Goal: Task Accomplishment & Management: Use online tool/utility

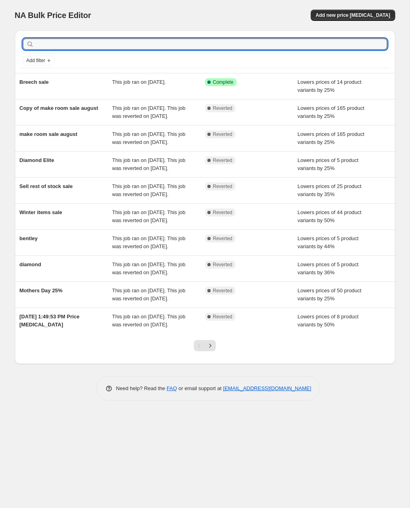
click at [320, 42] on input "text" at bounding box center [212, 43] width 352 height 11
click at [372, 15] on span "Add new price [MEDICAL_DATA]" at bounding box center [353, 15] width 75 height 6
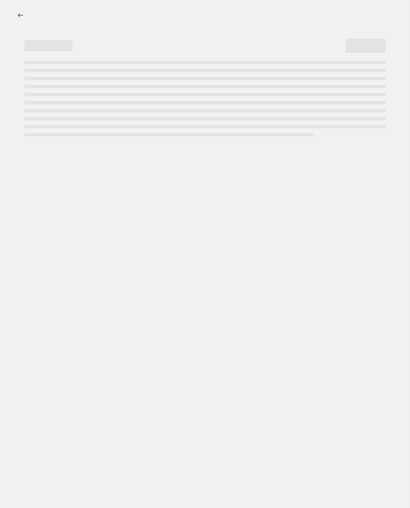
select select "percentage"
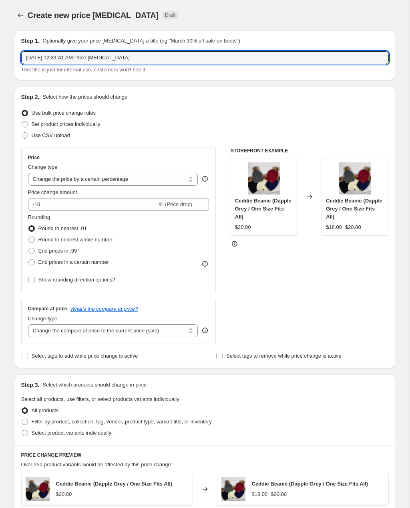
click at [333, 59] on input "[DATE] 12:31:41 AM Price [MEDICAL_DATA]" at bounding box center [205, 57] width 368 height 13
type input "Oct"
type input "[PERSON_NAME] xl and xxl"
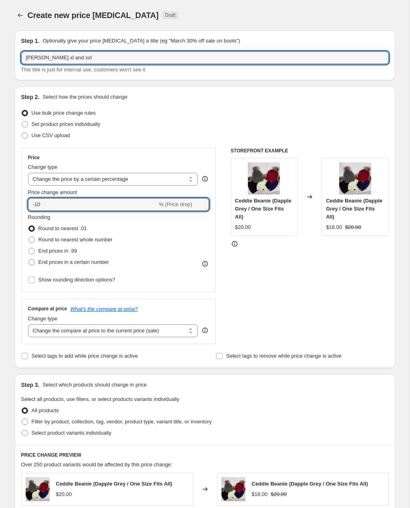
click at [141, 205] on input "-10" at bounding box center [92, 204] width 129 height 13
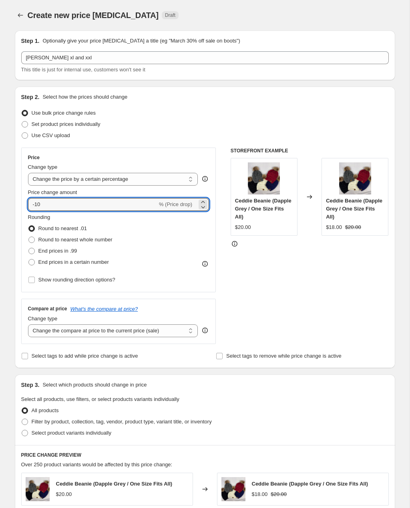
type input "-1"
type input "-35"
click at [106, 238] on span "Round to nearest whole number" at bounding box center [75, 239] width 74 height 6
click at [29, 237] on input "Round to nearest whole number" at bounding box center [28, 236] width 0 height 0
radio input "true"
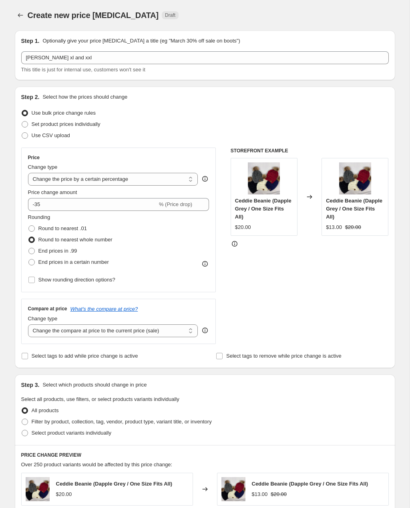
click at [40, 250] on span "End prices in .99" at bounding box center [57, 251] width 39 height 6
click at [29, 248] on input "End prices in .99" at bounding box center [28, 248] width 0 height 0
radio input "true"
click at [43, 228] on span "Round to nearest .01" at bounding box center [62, 228] width 48 height 6
click at [29, 226] on input "Round to nearest .01" at bounding box center [28, 225] width 0 height 0
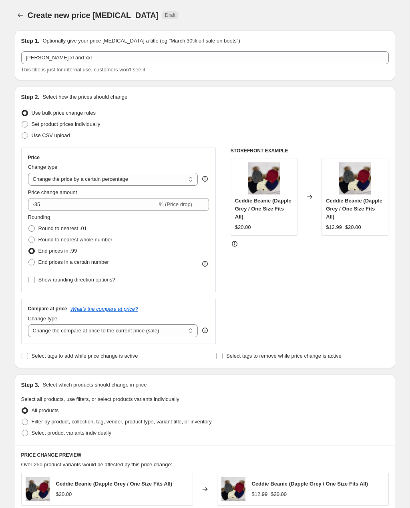
radio input "true"
click at [109, 242] on span "Round to nearest whole number" at bounding box center [75, 239] width 74 height 6
click at [29, 237] on input "Round to nearest whole number" at bounding box center [28, 236] width 0 height 0
radio input "true"
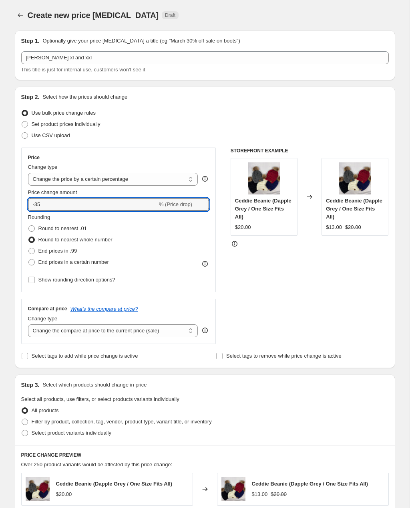
click at [53, 206] on input "-35" at bounding box center [92, 204] width 129 height 13
type input "-3"
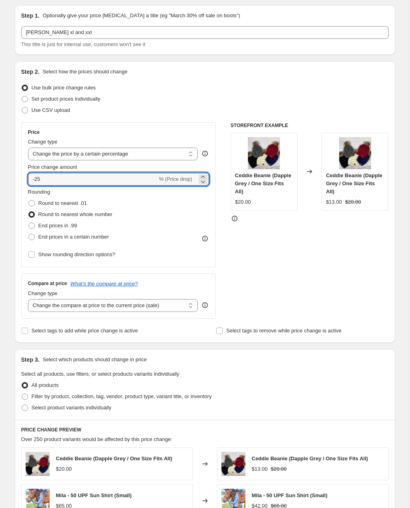
scroll to position [13, 0]
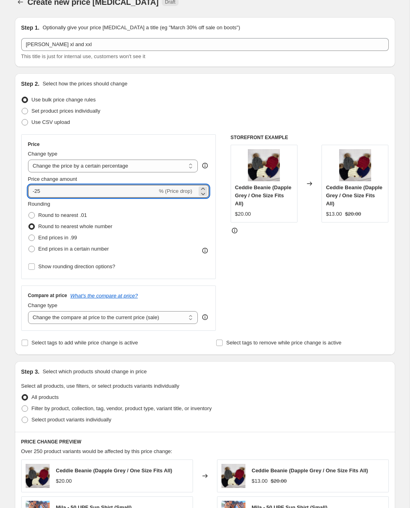
type input "-25"
click at [238, 276] on div "STOREFRONT EXAMPLE Ceddie Beanie (Dapple Grey / One Size Fits All) $20.00 Chang…" at bounding box center [310, 232] width 158 height 196
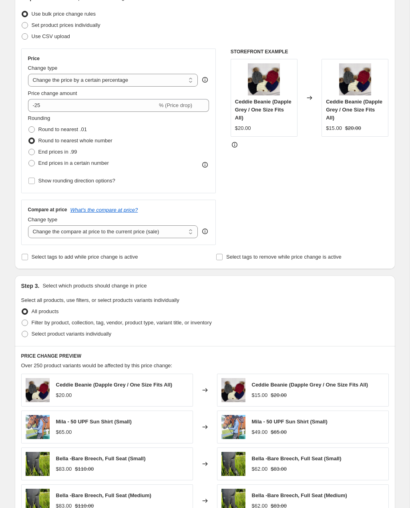
scroll to position [99, 0]
click at [108, 332] on span "Select product variants individually" at bounding box center [72, 334] width 80 height 6
click at [22, 331] on input "Select product variants individually" at bounding box center [22, 331] width 0 height 0
radio input "true"
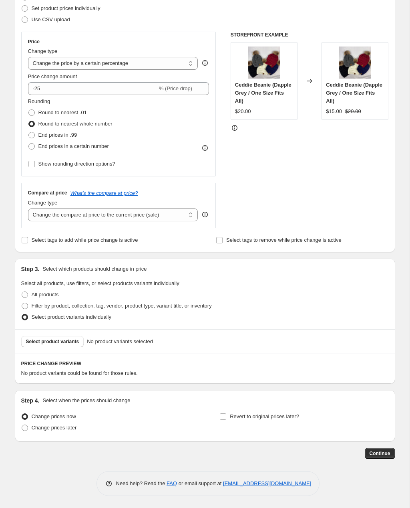
scroll to position [116, 0]
click at [71, 343] on span "Select product variants" at bounding box center [52, 341] width 53 height 6
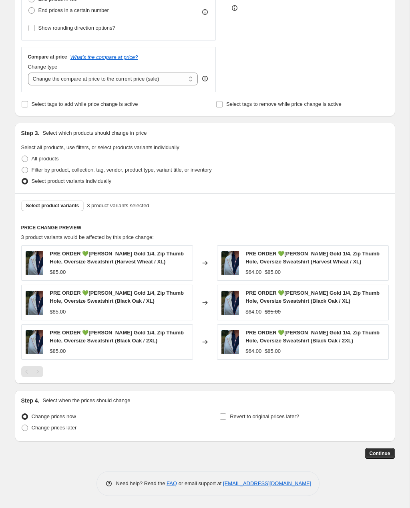
scroll to position [252, 0]
click at [292, 412] on label "Revert to original prices later?" at bounding box center [260, 416] width 80 height 11
click at [226, 413] on input "Revert to original prices later?" at bounding box center [223, 416] width 6 height 6
checkbox input "true"
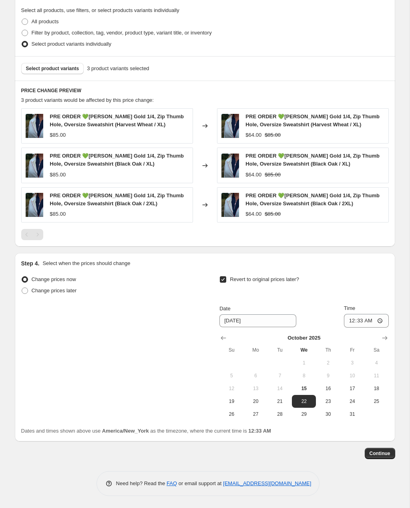
scroll to position [388, 0]
click at [386, 338] on icon "Show next month, November 2025" at bounding box center [384, 338] width 5 height 4
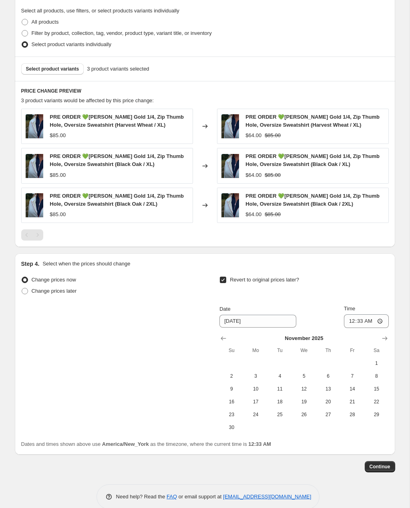
click at [333, 373] on span "6" at bounding box center [328, 376] width 18 height 6
click at [307, 374] on span "5" at bounding box center [304, 376] width 18 height 6
type input "[DATE]"
click at [376, 323] on input "00:33" at bounding box center [366, 321] width 45 height 14
type input "23:59"
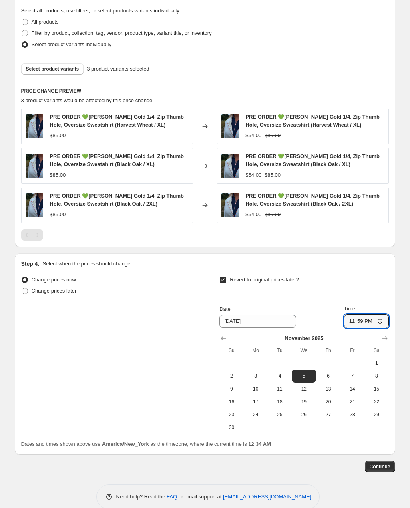
click at [382, 465] on span "Continue" at bounding box center [380, 466] width 21 height 6
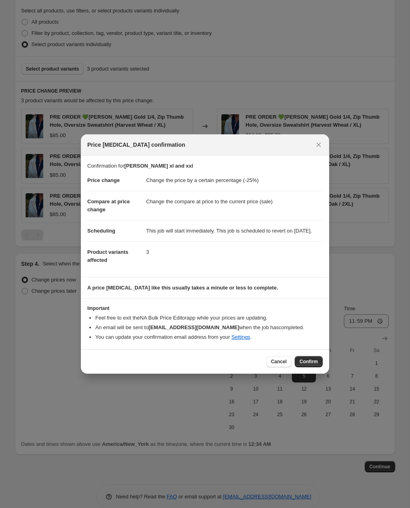
click at [305, 365] on span "Confirm" at bounding box center [309, 361] width 18 height 6
type input "[PERSON_NAME] xl and xxl"
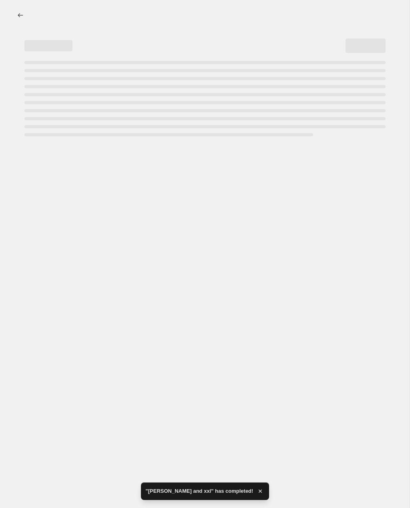
select select "percentage"
